Goal: Task Accomplishment & Management: Use online tool/utility

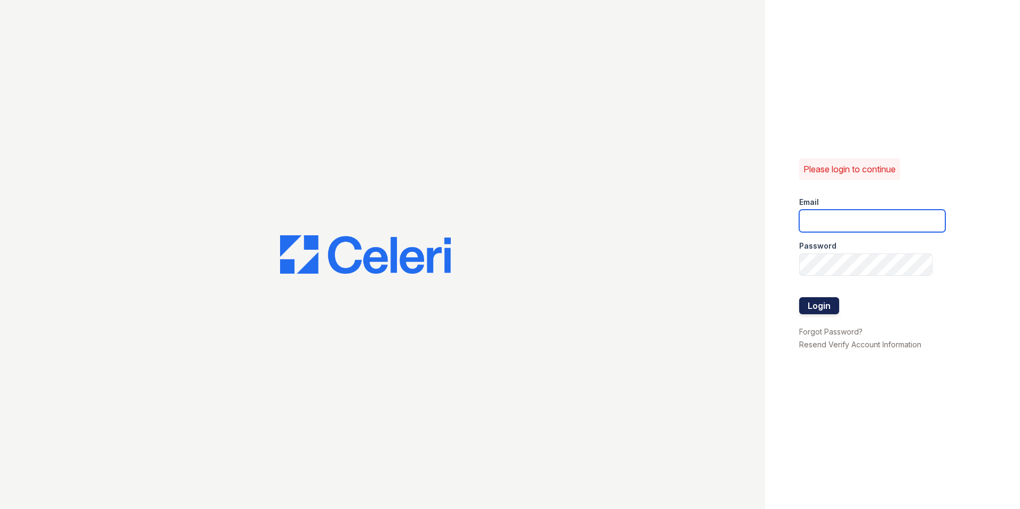
type input "renewattowngate@trinity-pm.com"
click at [817, 307] on button "Login" at bounding box center [819, 305] width 40 height 17
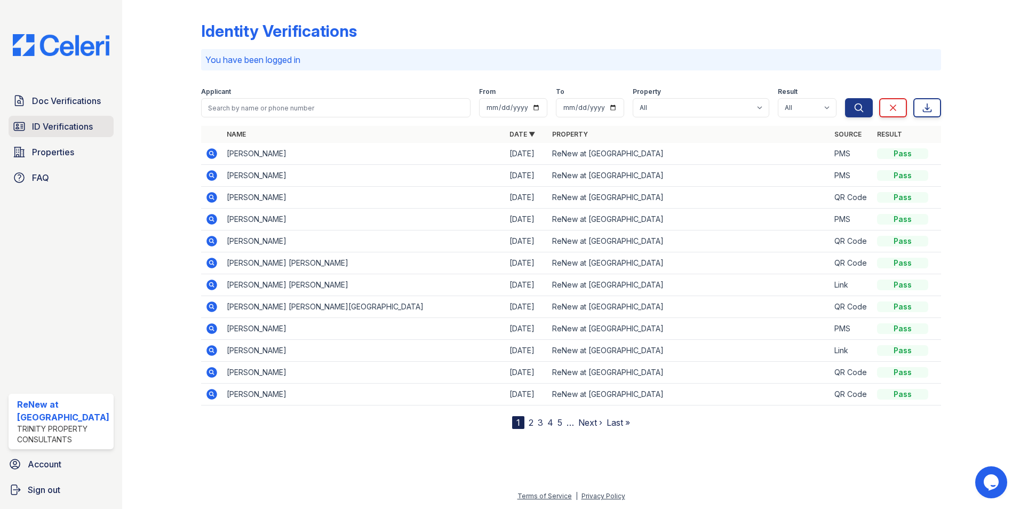
click at [48, 129] on span "ID Verifications" at bounding box center [62, 126] width 61 height 13
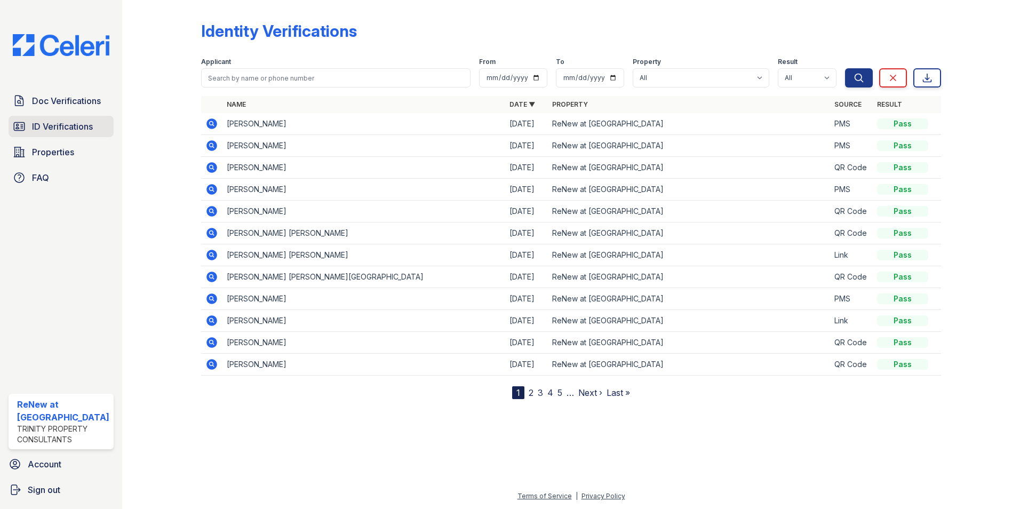
click at [63, 127] on span "ID Verifications" at bounding box center [62, 126] width 61 height 13
click at [58, 102] on span "Doc Verifications" at bounding box center [66, 100] width 69 height 13
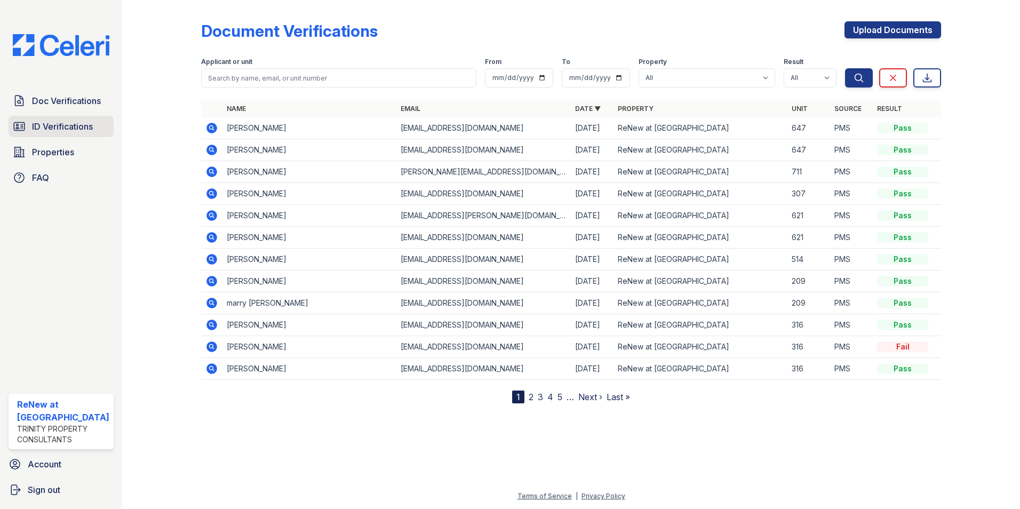
click at [63, 130] on span "ID Verifications" at bounding box center [62, 126] width 61 height 13
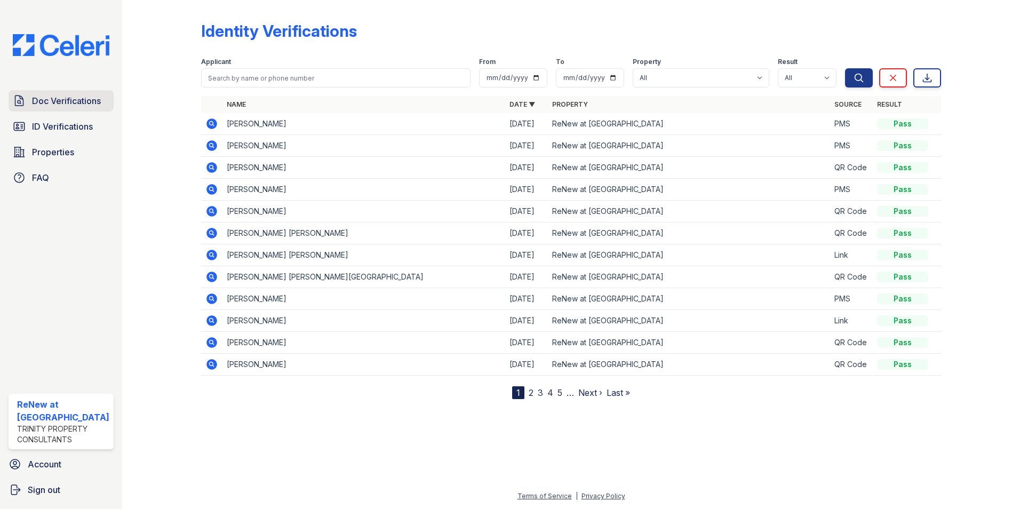
click at [20, 101] on icon at bounding box center [19, 100] width 13 height 13
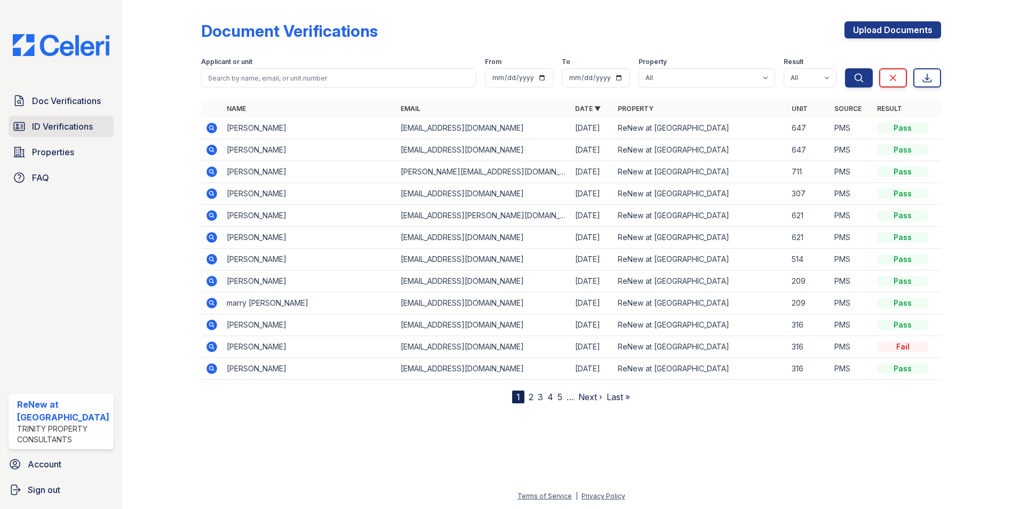
click at [13, 135] on link "ID Verifications" at bounding box center [61, 126] width 105 height 21
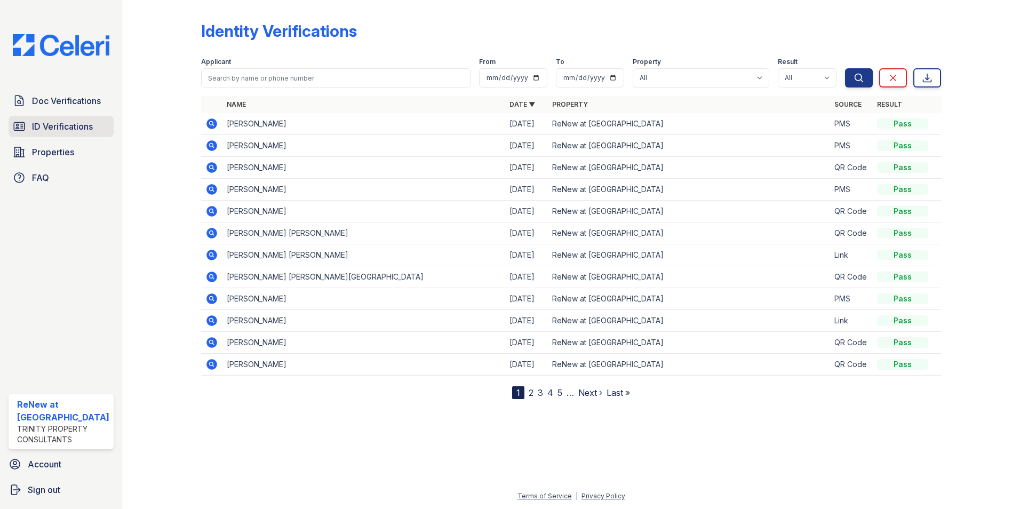
click at [49, 129] on span "ID Verifications" at bounding box center [62, 126] width 61 height 13
click at [29, 96] on link "Doc Verifications" at bounding box center [61, 100] width 105 height 21
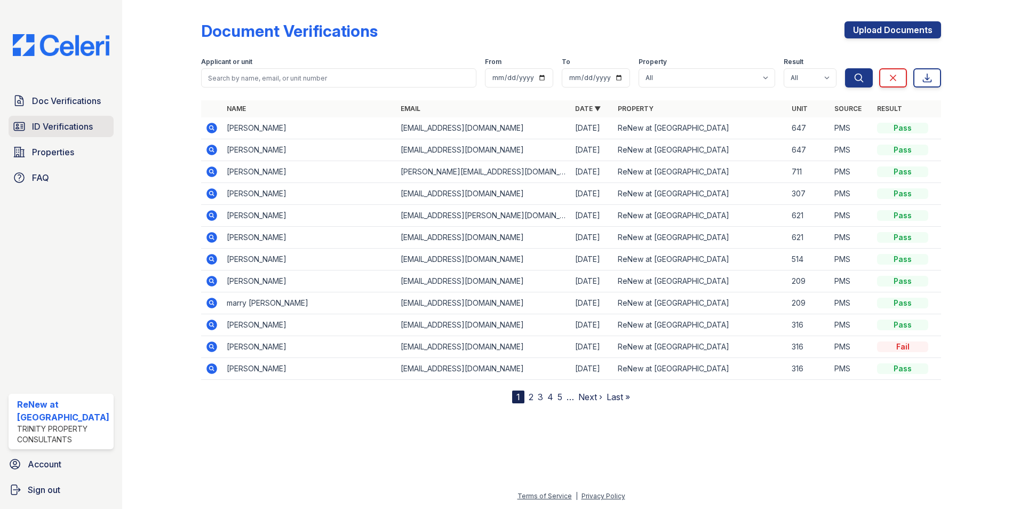
click at [25, 125] on icon at bounding box center [19, 126] width 13 height 13
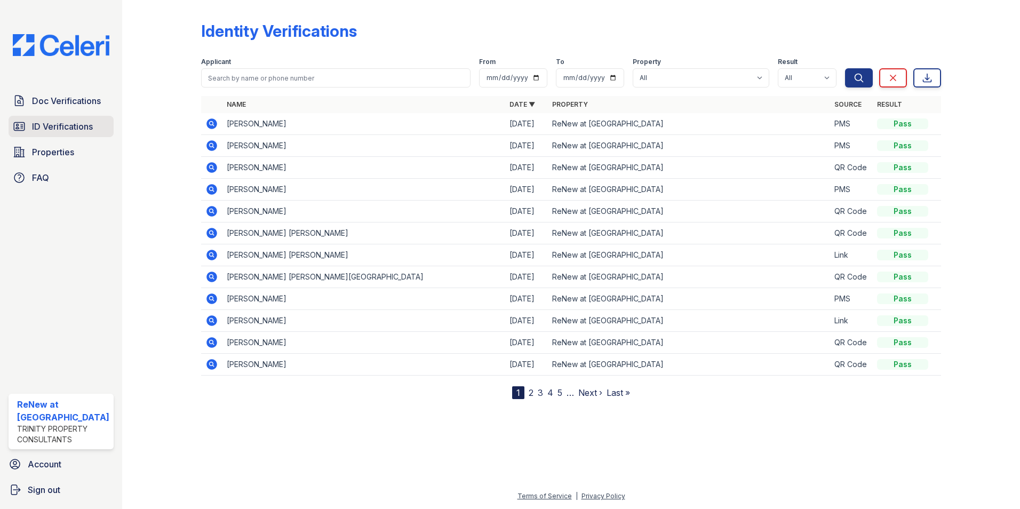
click at [47, 127] on span "ID Verifications" at bounding box center [62, 126] width 61 height 13
click at [40, 100] on span "Doc Verifications" at bounding box center [66, 100] width 69 height 13
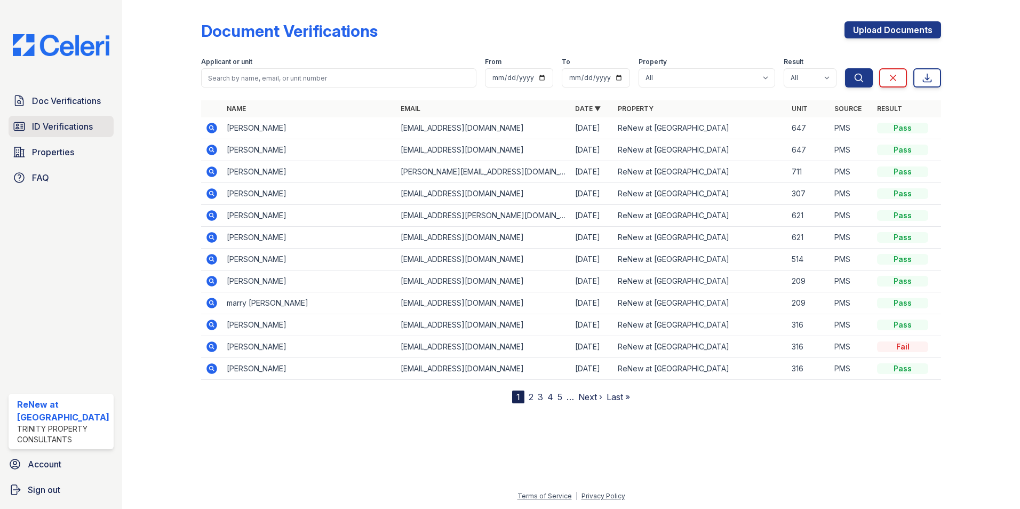
click at [19, 128] on icon at bounding box center [19, 126] width 11 height 8
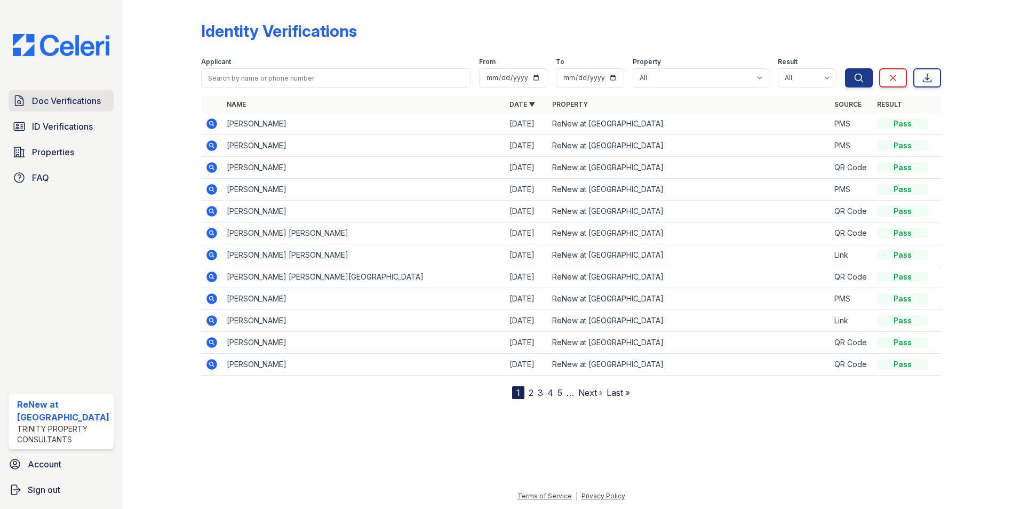
click at [22, 96] on icon at bounding box center [19, 100] width 13 height 13
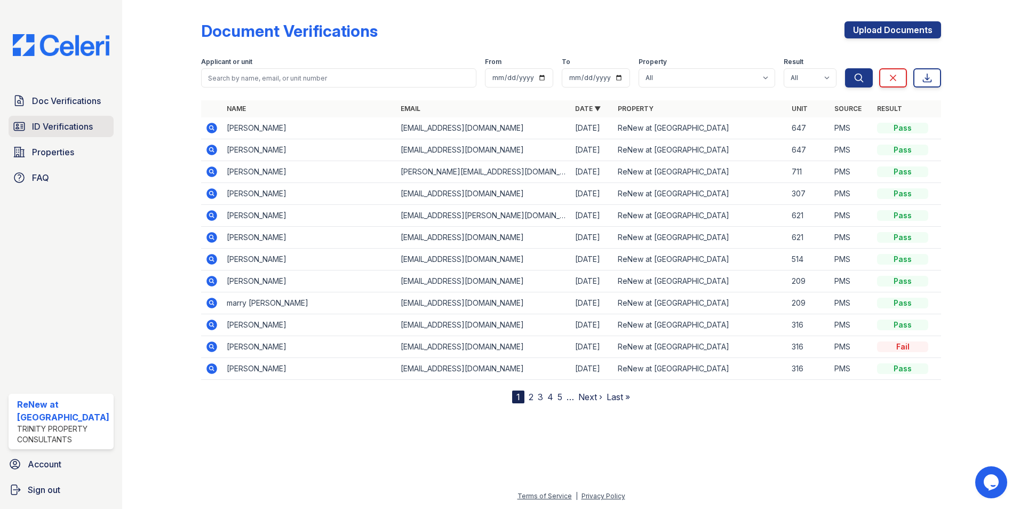
click at [44, 130] on span "ID Verifications" at bounding box center [62, 126] width 61 height 13
